Goal: Task Accomplishment & Management: Manage account settings

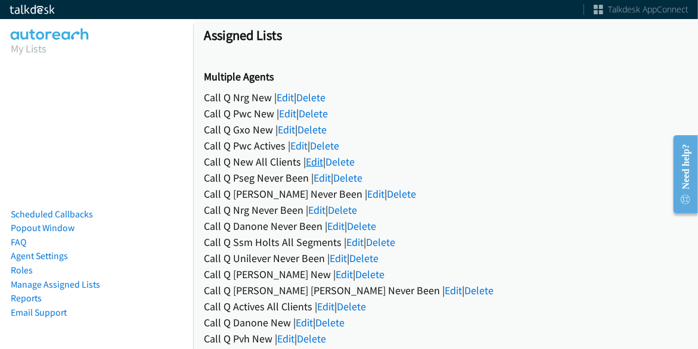
click at [319, 163] on link "Edit" at bounding box center [314, 162] width 17 height 14
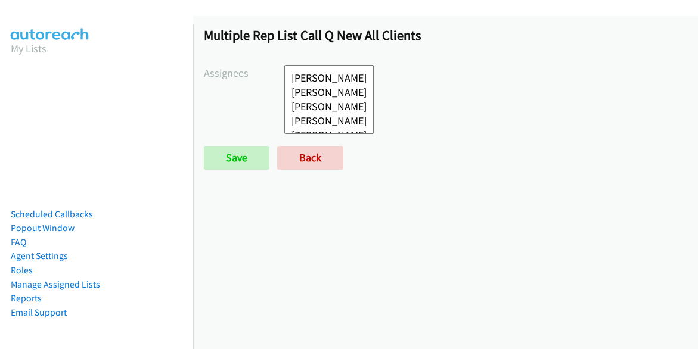
select select
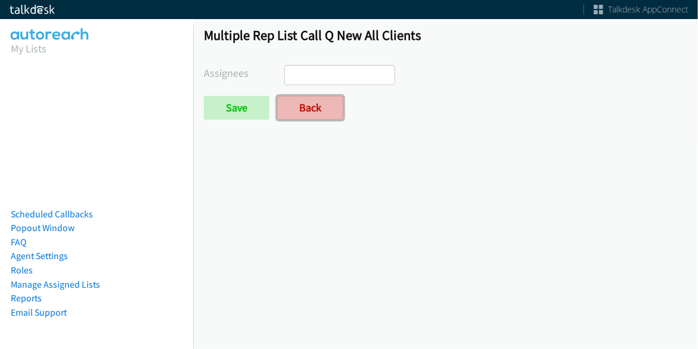
click at [312, 116] on link "Back" at bounding box center [310, 108] width 66 height 24
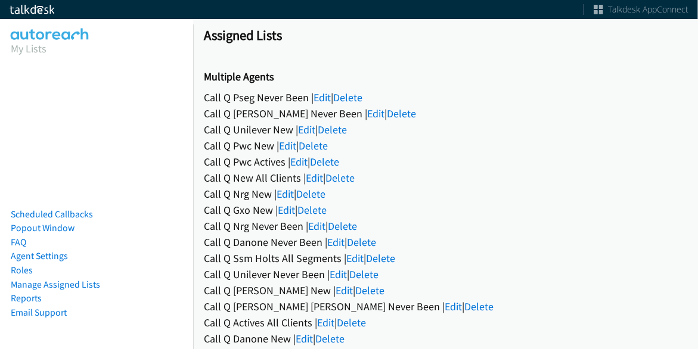
click at [317, 91] on link "Edit" at bounding box center [321, 98] width 17 height 14
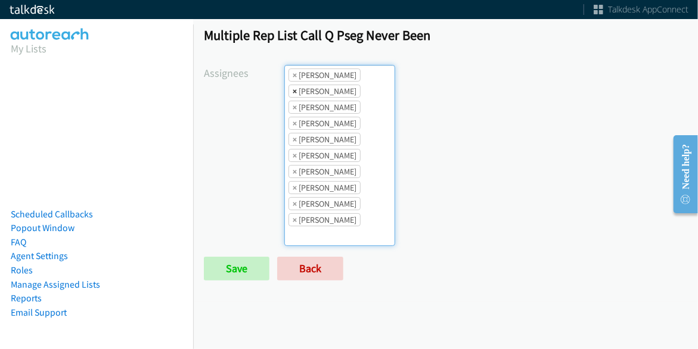
click at [293, 86] on span "×" at bounding box center [295, 91] width 4 height 12
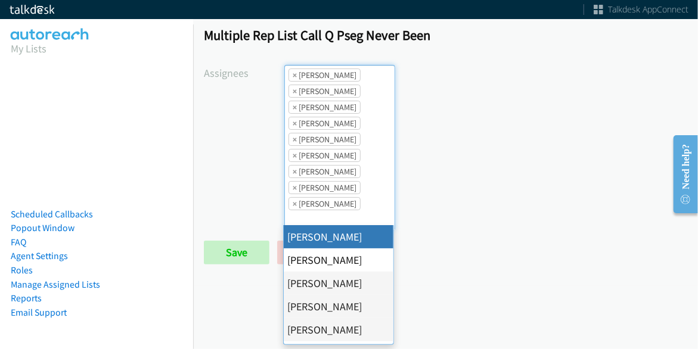
click at [288, 151] on li "× Jordan Stehlik" at bounding box center [324, 155] width 72 height 13
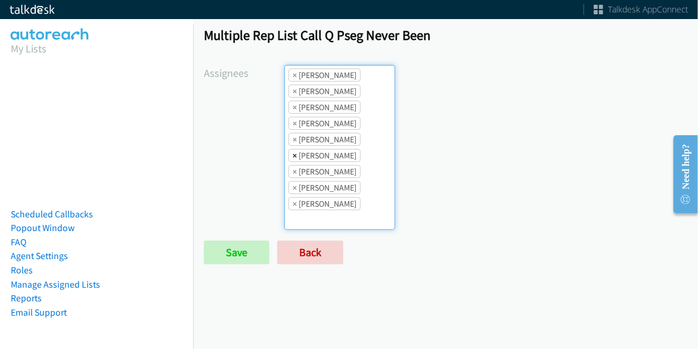
click at [293, 152] on span "×" at bounding box center [295, 156] width 4 height 12
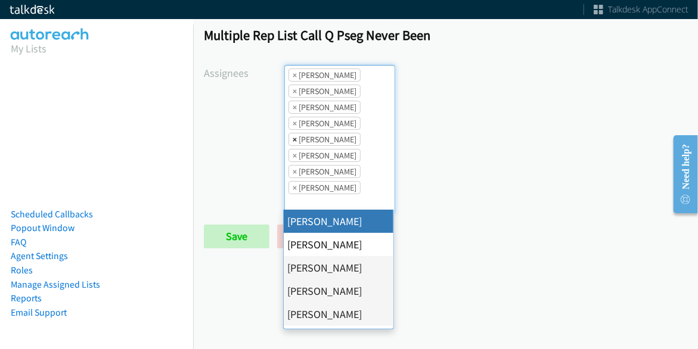
click at [293, 136] on span "×" at bounding box center [295, 140] width 4 height 12
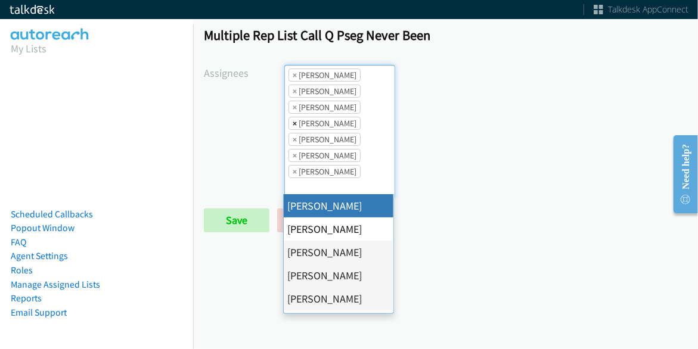
click at [293, 123] on span "×" at bounding box center [295, 123] width 4 height 12
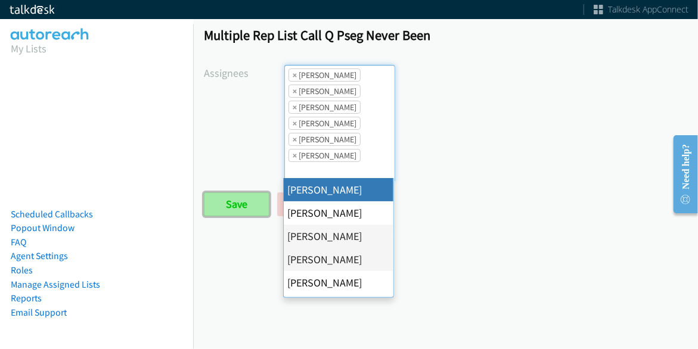
click at [249, 203] on input "Save" at bounding box center [237, 205] width 66 height 24
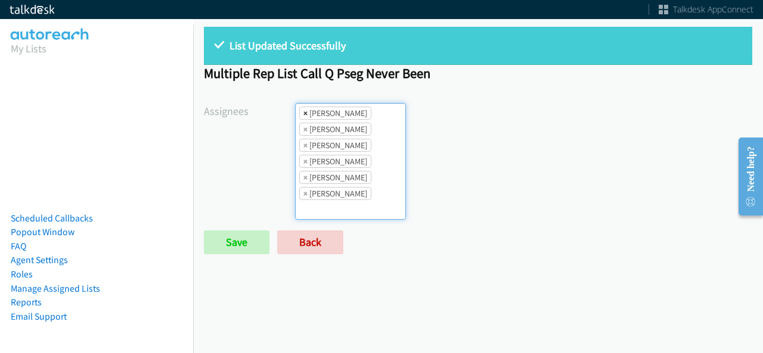
click at [303, 114] on span "×" at bounding box center [305, 113] width 4 height 12
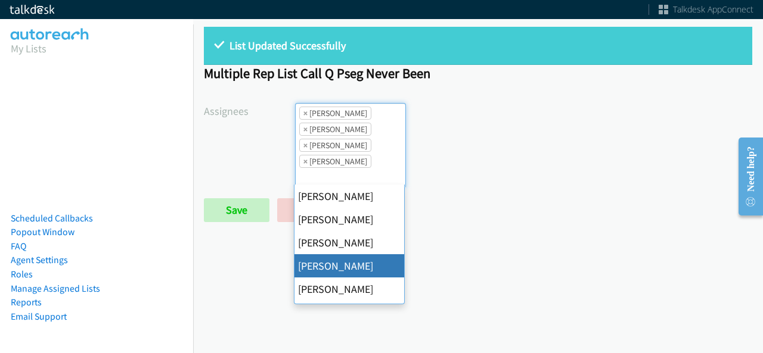
click at [303, 114] on span "×" at bounding box center [305, 113] width 4 height 12
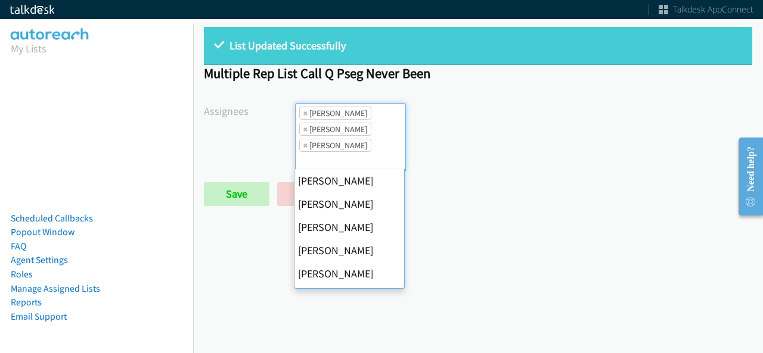
click at [303, 114] on span "×" at bounding box center [305, 113] width 4 height 12
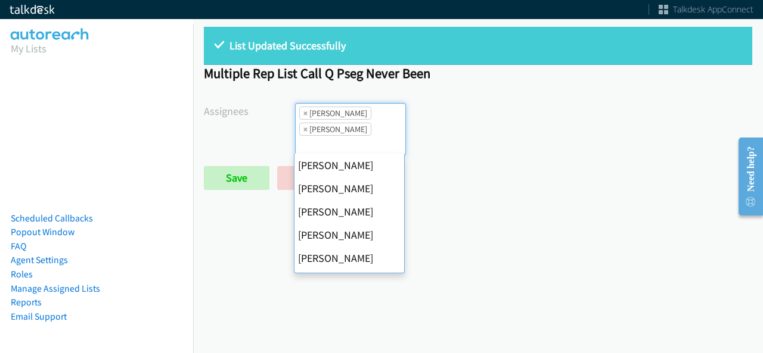
click at [303, 114] on span "×" at bounding box center [305, 113] width 4 height 12
select select "fd8c5d46-30db-44cb-8f0d-00da318b790a"
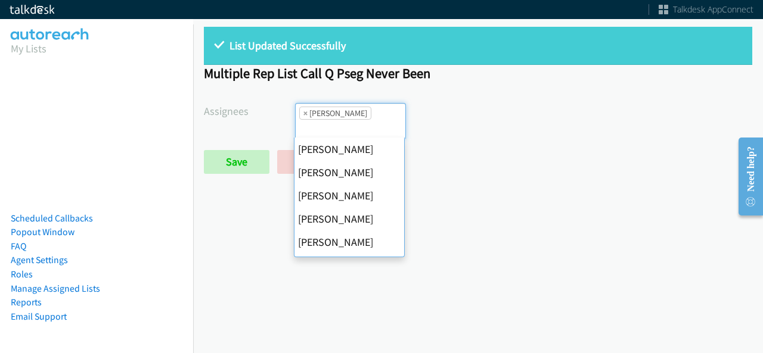
click at [303, 114] on span "×" at bounding box center [305, 113] width 4 height 12
select select
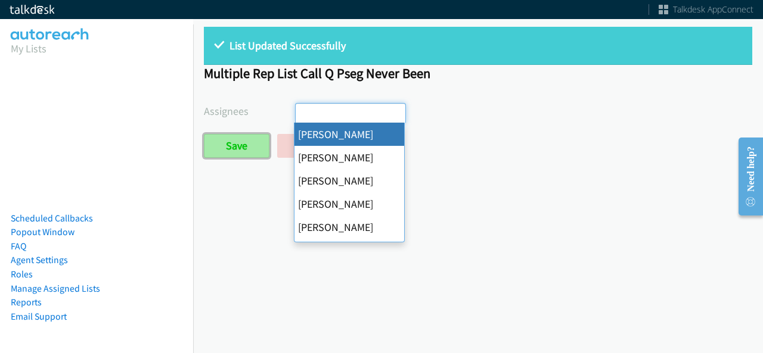
click at [254, 151] on input "Save" at bounding box center [237, 146] width 66 height 24
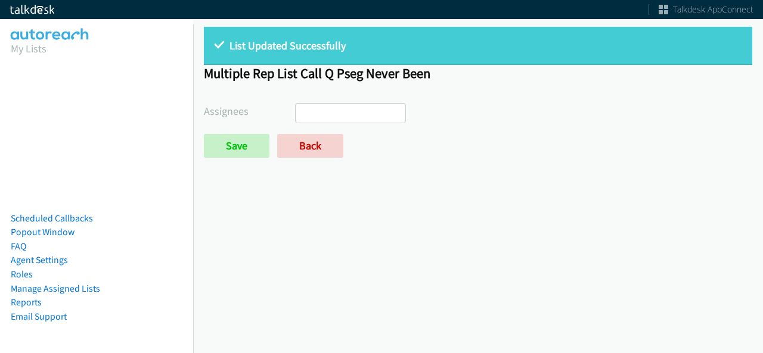
select select
click at [307, 149] on link "Back" at bounding box center [310, 146] width 66 height 24
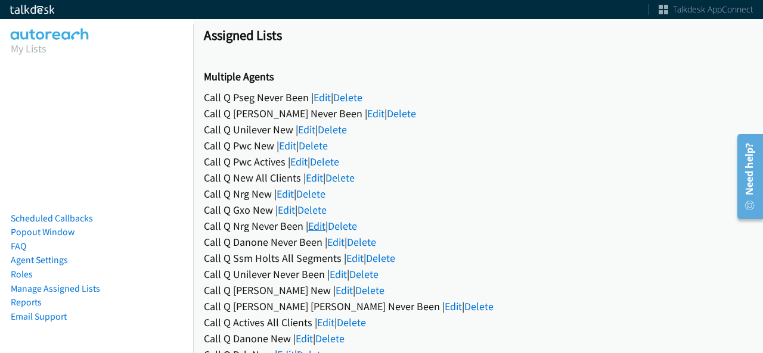
click at [323, 226] on link "Edit" at bounding box center [316, 226] width 17 height 14
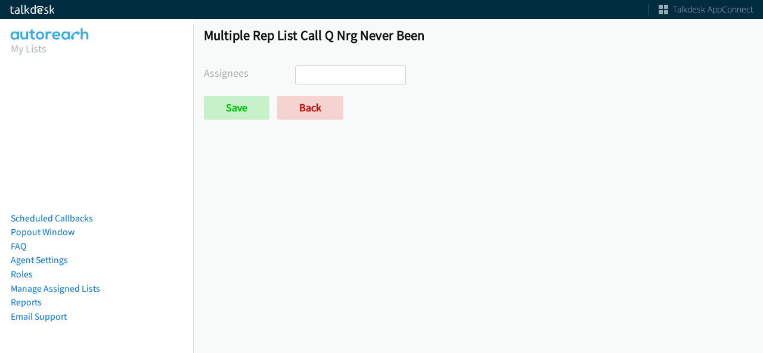
click at [361, 73] on ul at bounding box center [351, 75] width 110 height 19
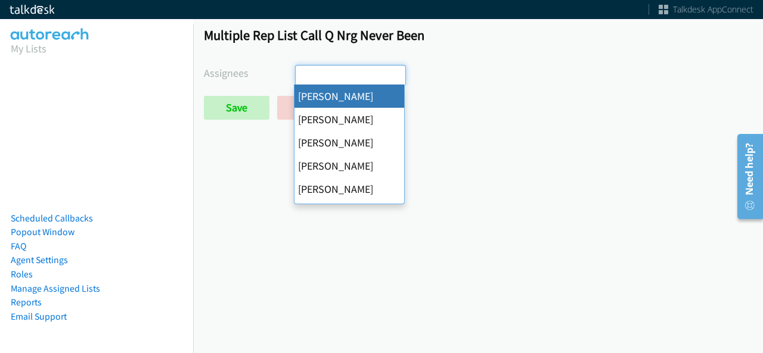
select select "cb11e729-9a1d-44de-9b38-0f5a50c7e01c"
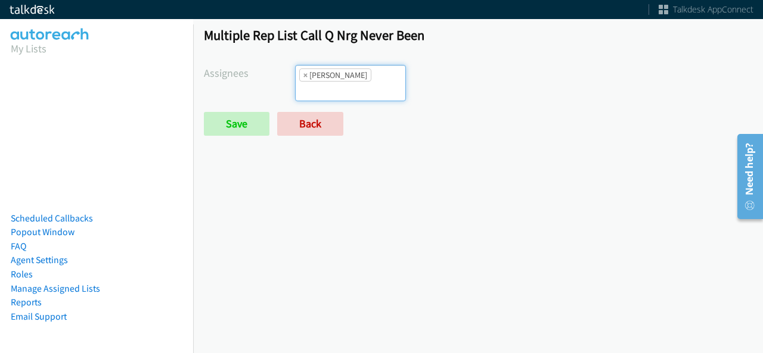
click at [367, 82] on ul "× Abigail Odhiambo" at bounding box center [351, 83] width 110 height 35
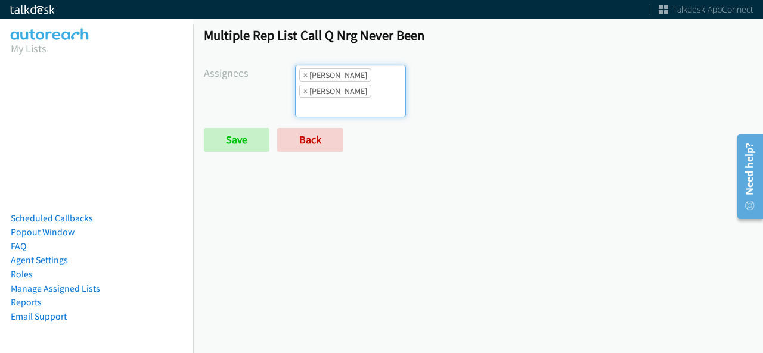
click at [337, 98] on input "search" at bounding box center [317, 107] width 42 height 19
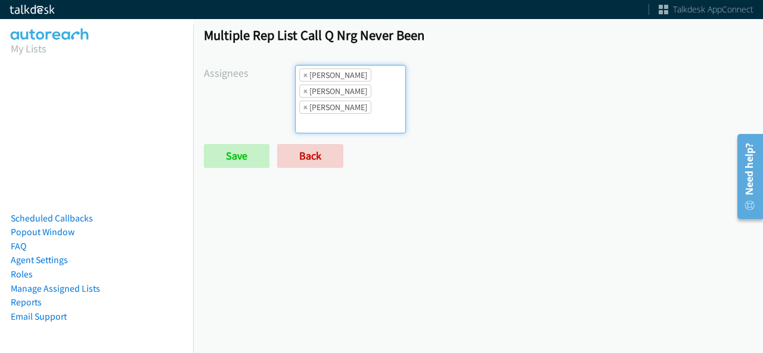
click at [337, 114] on input "search" at bounding box center [317, 123] width 42 height 19
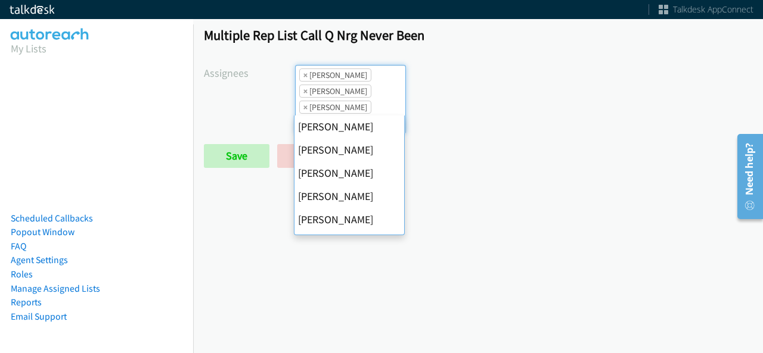
scroll to position [172, 0]
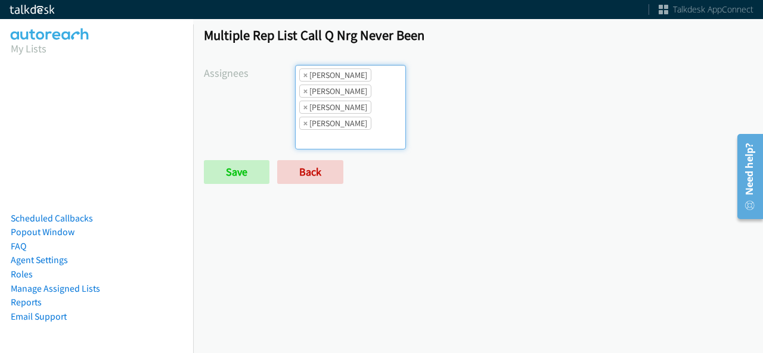
click at [379, 113] on ul "× Abigail Odhiambo × Cathy Shahan × Charles Ross × Rodnika Murphy" at bounding box center [351, 107] width 110 height 83
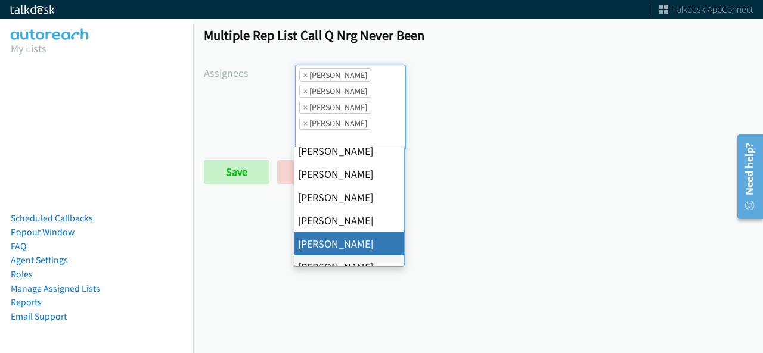
scroll to position [206, 0]
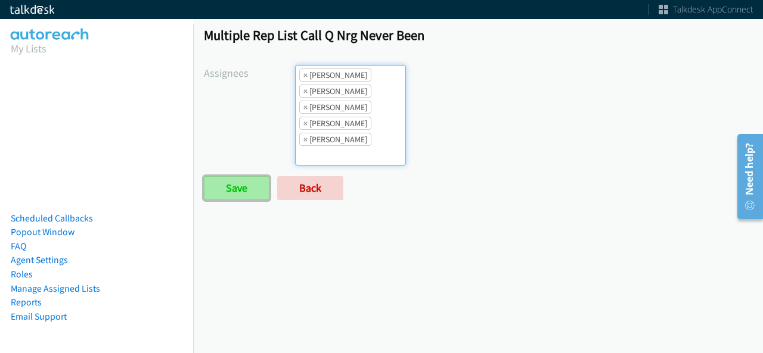
click at [247, 178] on input "Save" at bounding box center [237, 188] width 66 height 24
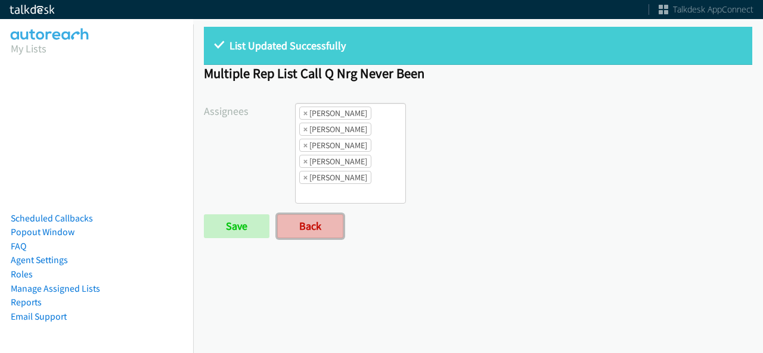
click at [320, 220] on link "Back" at bounding box center [310, 227] width 66 height 24
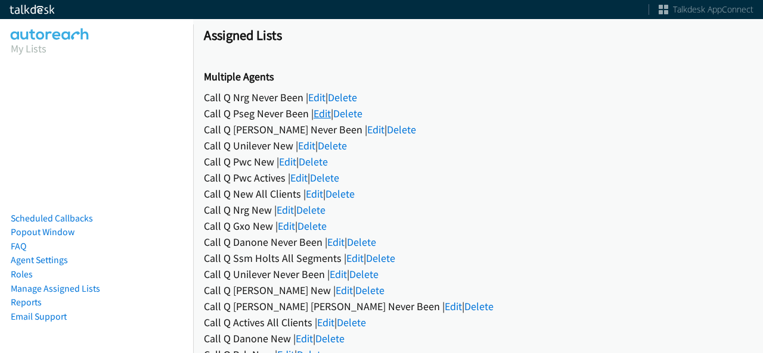
click at [321, 113] on link "Edit" at bounding box center [321, 114] width 17 height 14
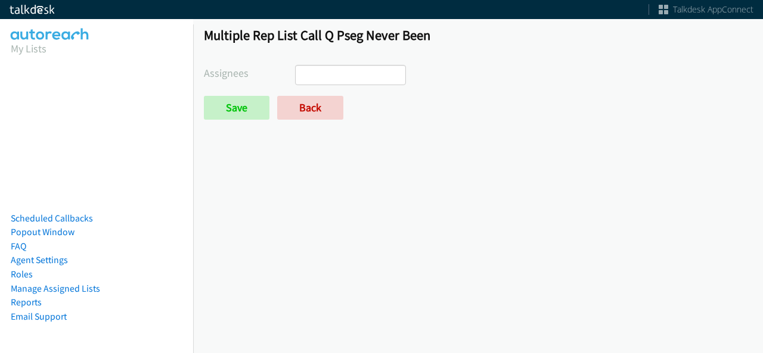
select select
click at [305, 107] on link "Back" at bounding box center [310, 108] width 66 height 24
